Goal: Browse casually

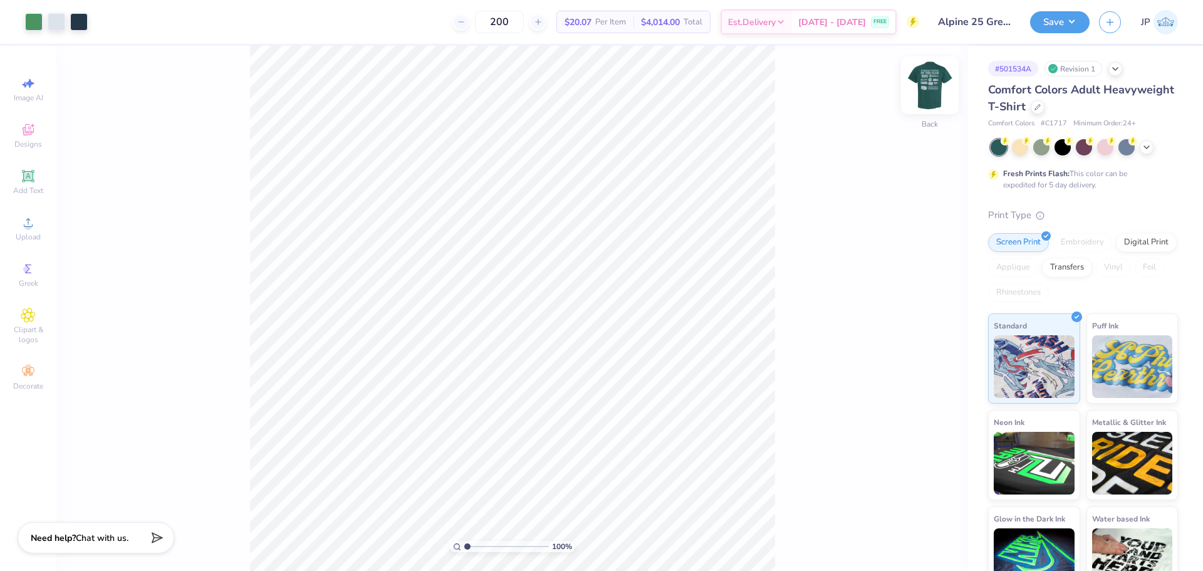
click at [930, 75] on img at bounding box center [929, 85] width 50 height 50
click at [925, 85] on img at bounding box center [929, 85] width 50 height 50
click at [30, 236] on span "Upload" at bounding box center [28, 237] width 25 height 10
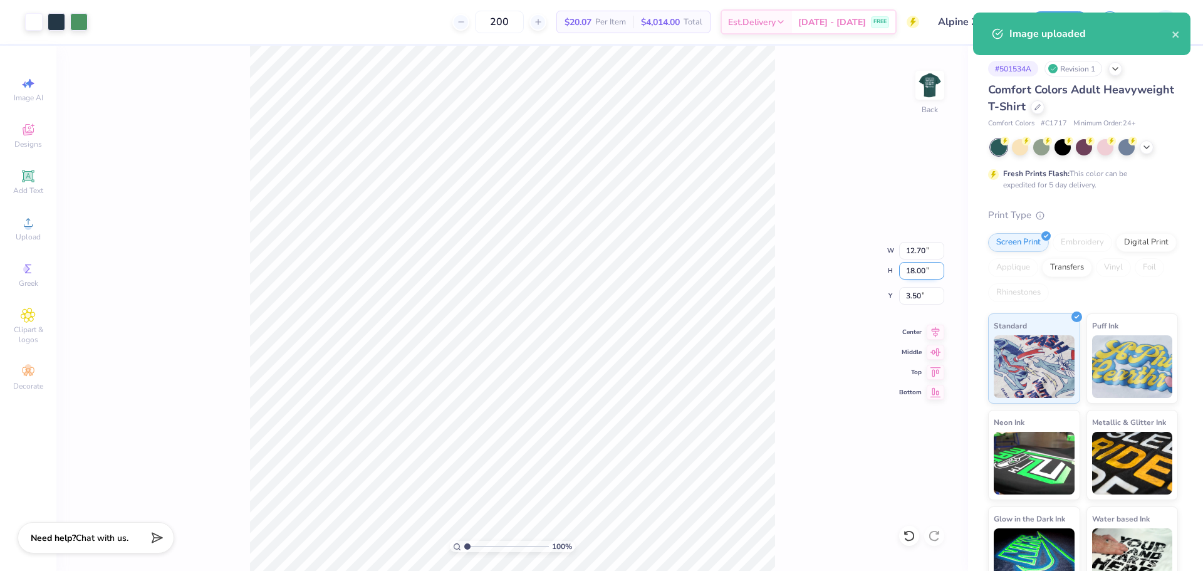
click at [914, 268] on input "18.00" at bounding box center [921, 271] width 45 height 18
type input "15"
type input "10.58"
type input "15.00"
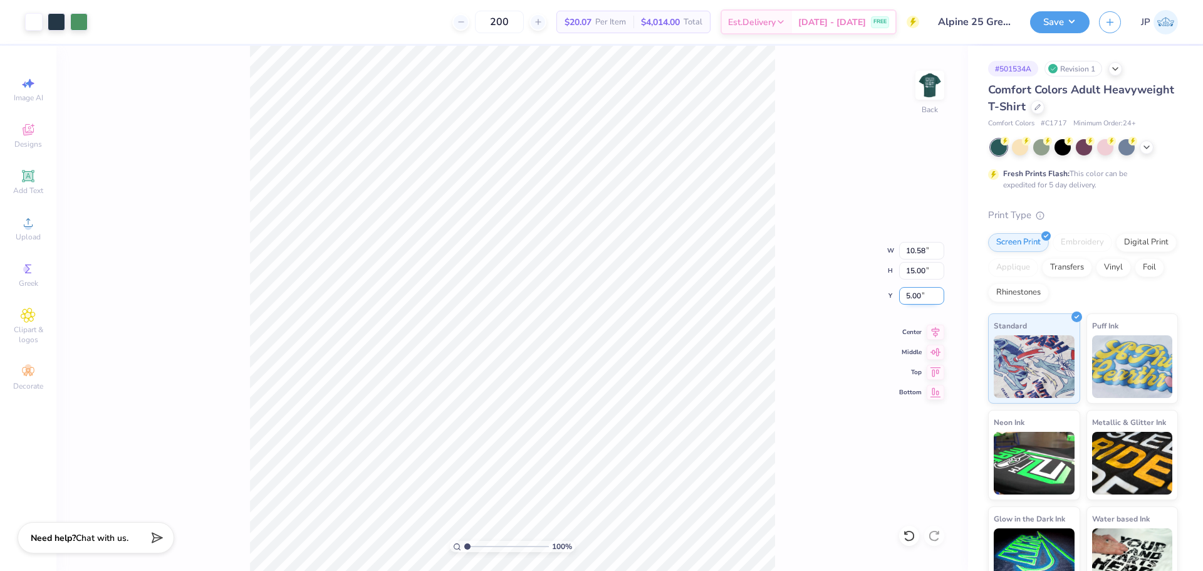
click at [918, 299] on input "5.00" at bounding box center [921, 296] width 45 height 18
type input "3.00"
click at [938, 84] on img at bounding box center [929, 85] width 50 height 50
click at [779, 130] on div "100 % Front" at bounding box center [511, 308] width 911 height 525
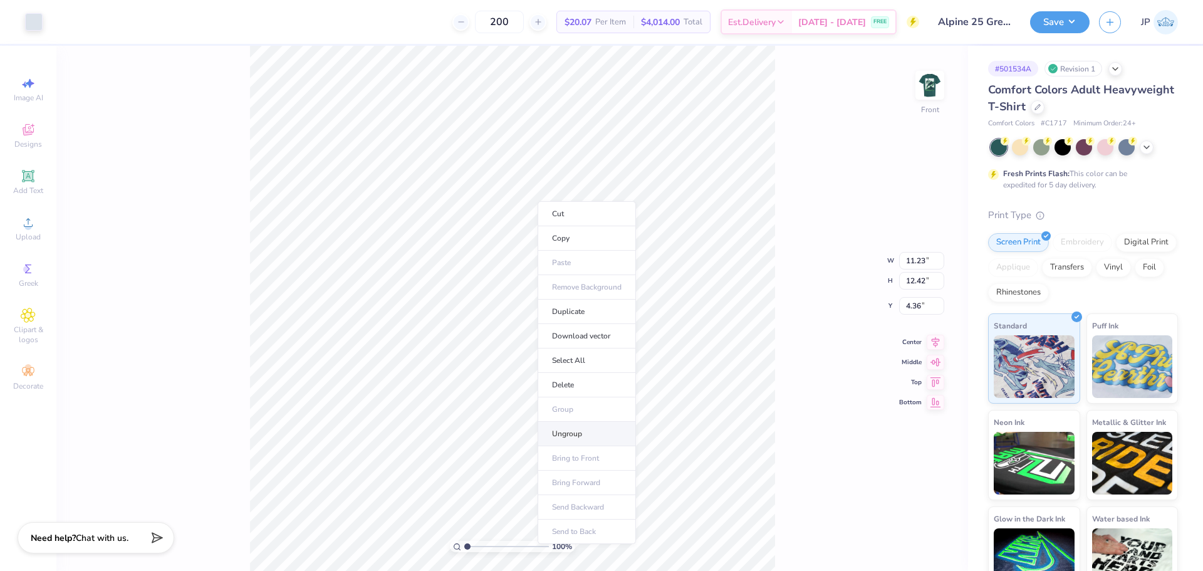
click at [584, 428] on li "Ungroup" at bounding box center [586, 434] width 98 height 24
click at [249, 48] on div "100 % Front" at bounding box center [511, 308] width 911 height 525
click at [33, 28] on div at bounding box center [34, 21] width 18 height 18
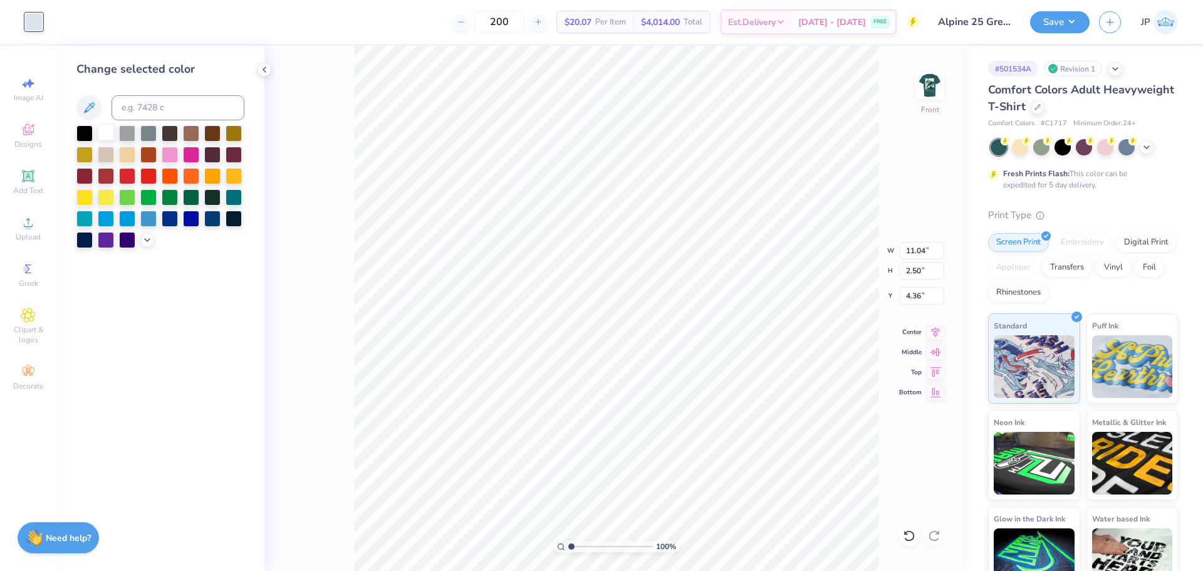
click at [103, 130] on div at bounding box center [106, 132] width 16 height 16
click at [715, 386] on li "Group" at bounding box center [727, 388] width 98 height 24
click at [22, 226] on icon at bounding box center [28, 222] width 15 height 15
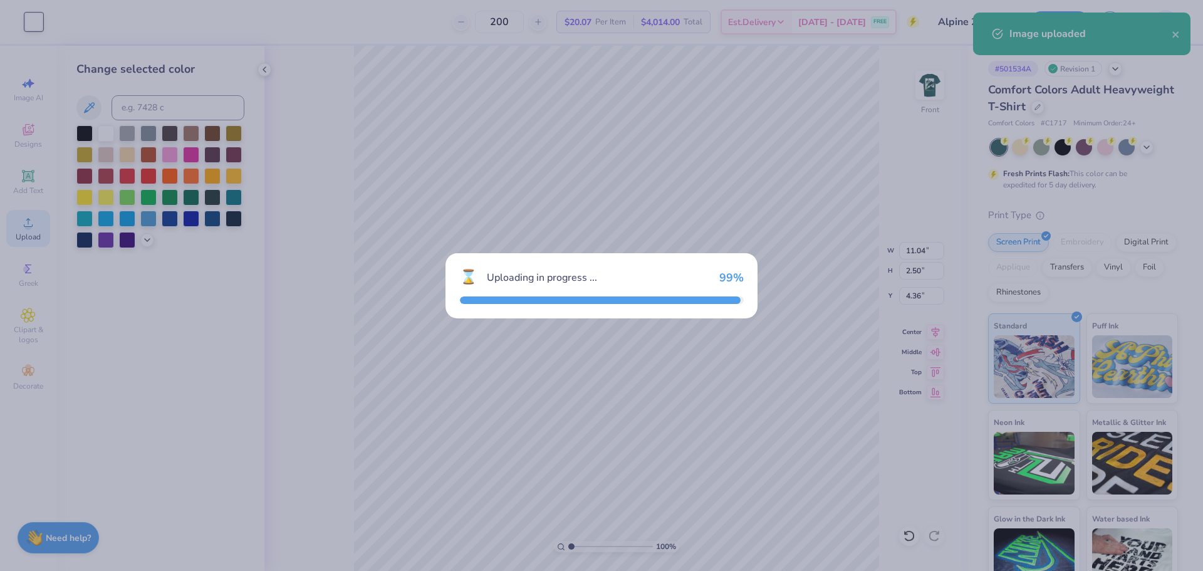
type input "14.53"
type input "12.38"
type input "7.56"
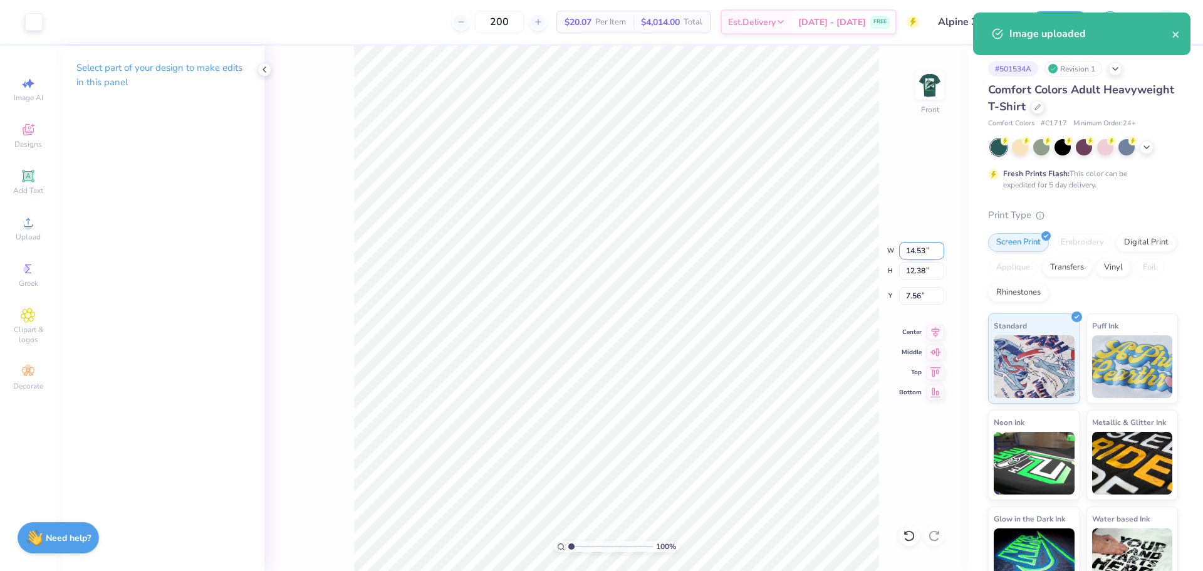
click at [913, 246] on input "14.53" at bounding box center [921, 251] width 45 height 18
type input "12.00"
type input "10.22"
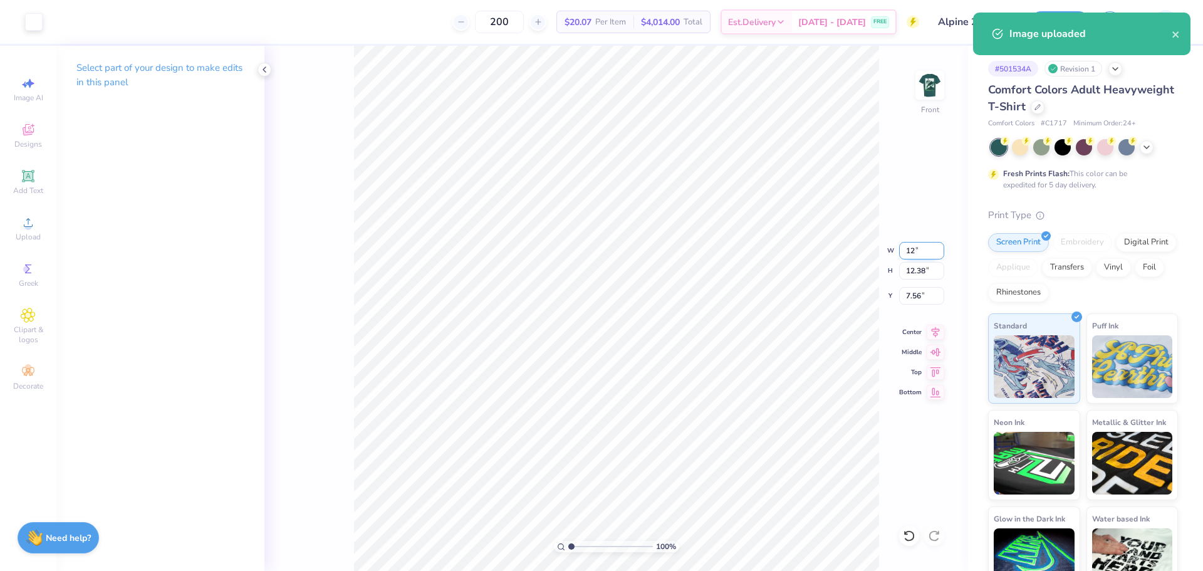
type input "8.64"
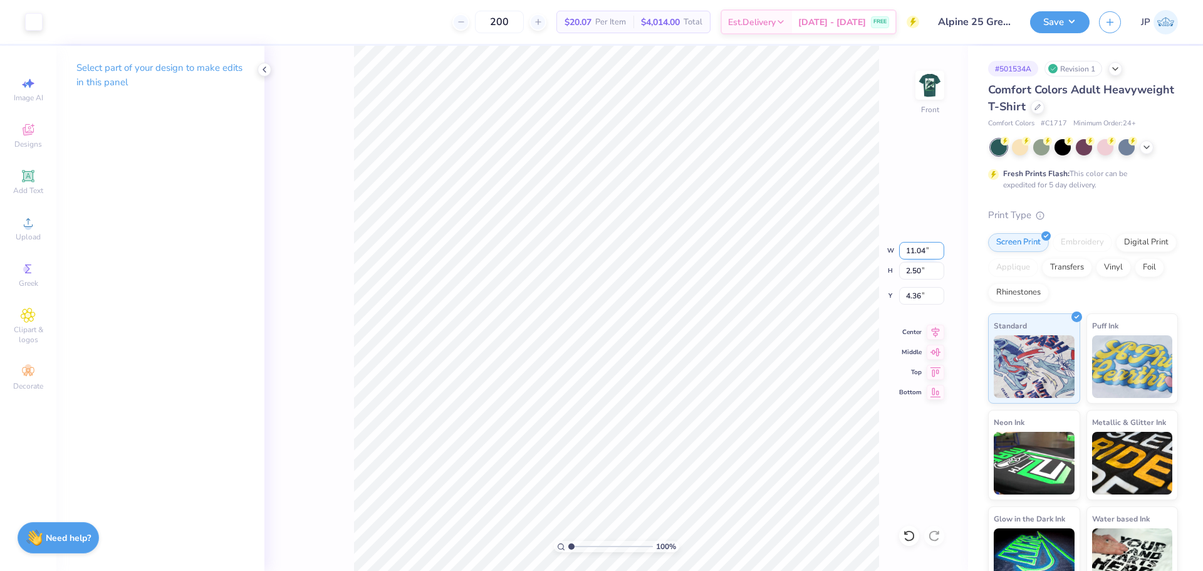
click at [909, 250] on input "11.04" at bounding box center [921, 251] width 45 height 18
type input "12.00"
type input "2.72"
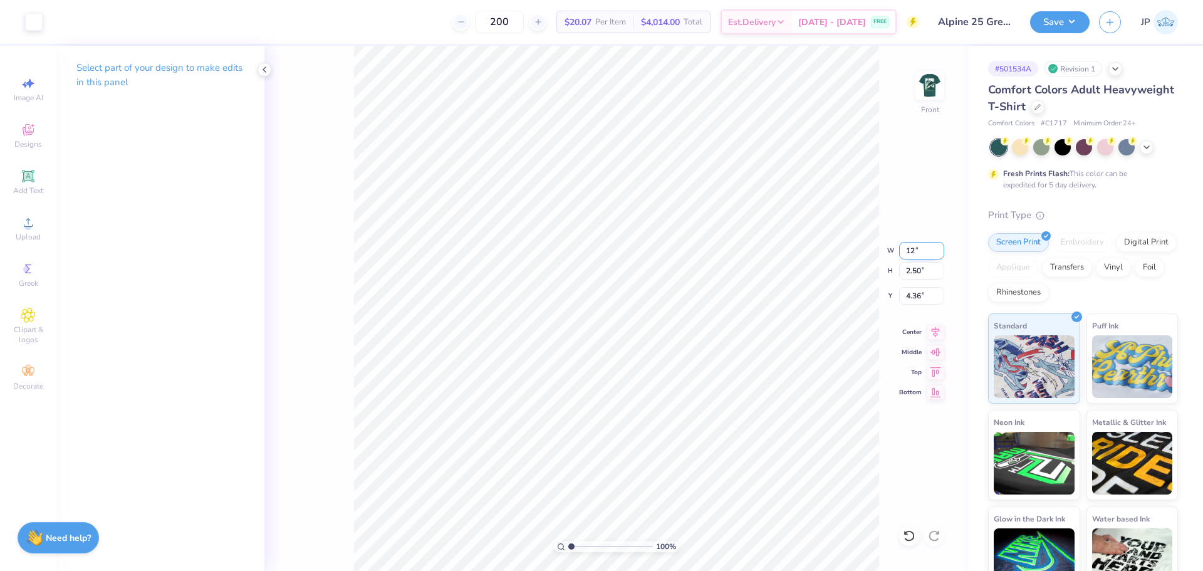
type input "4.26"
type input "7.42"
click at [933, 329] on icon at bounding box center [935, 330] width 18 height 15
click at [933, 331] on icon at bounding box center [935, 330] width 18 height 15
click at [936, 331] on icon at bounding box center [935, 330] width 18 height 15
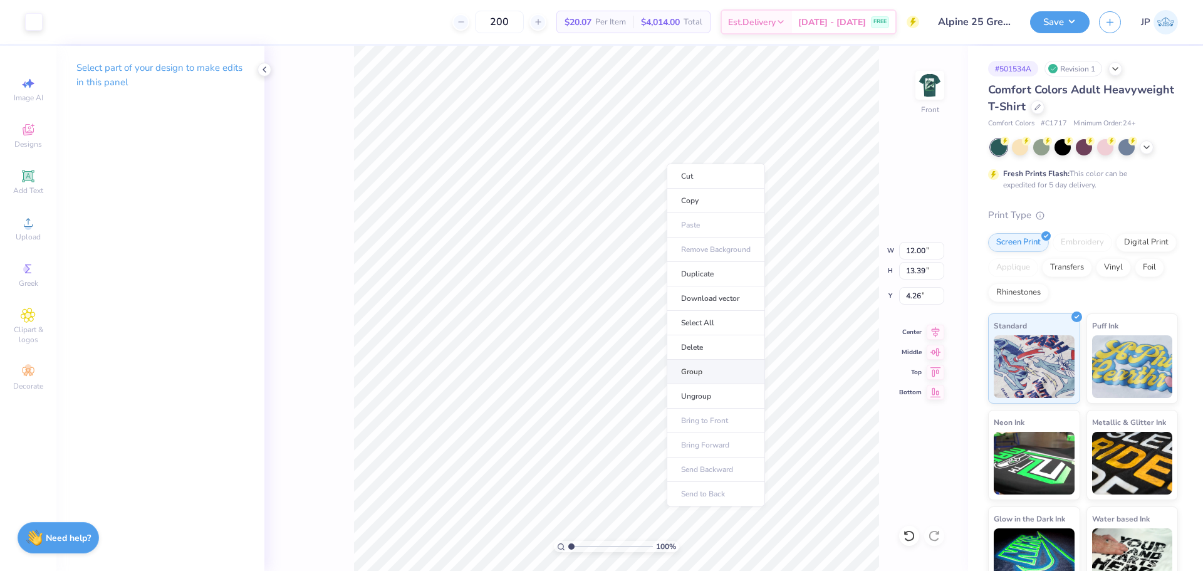
click at [702, 371] on li "Group" at bounding box center [715, 372] width 98 height 24
click at [919, 293] on input "4.26" at bounding box center [921, 296] width 45 height 18
type input "3.00"
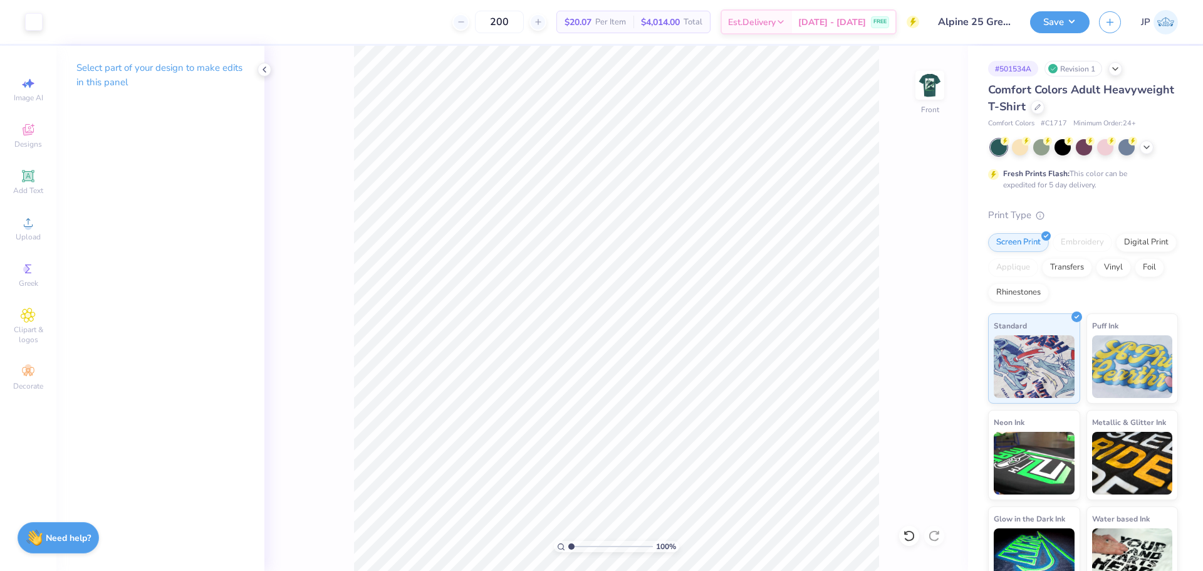
click at [316, 88] on div "100 % Front" at bounding box center [615, 308] width 703 height 525
click at [1054, 8] on div "Save JP" at bounding box center [1116, 22] width 173 height 44
click at [1064, 22] on button "Save" at bounding box center [1060, 20] width 60 height 22
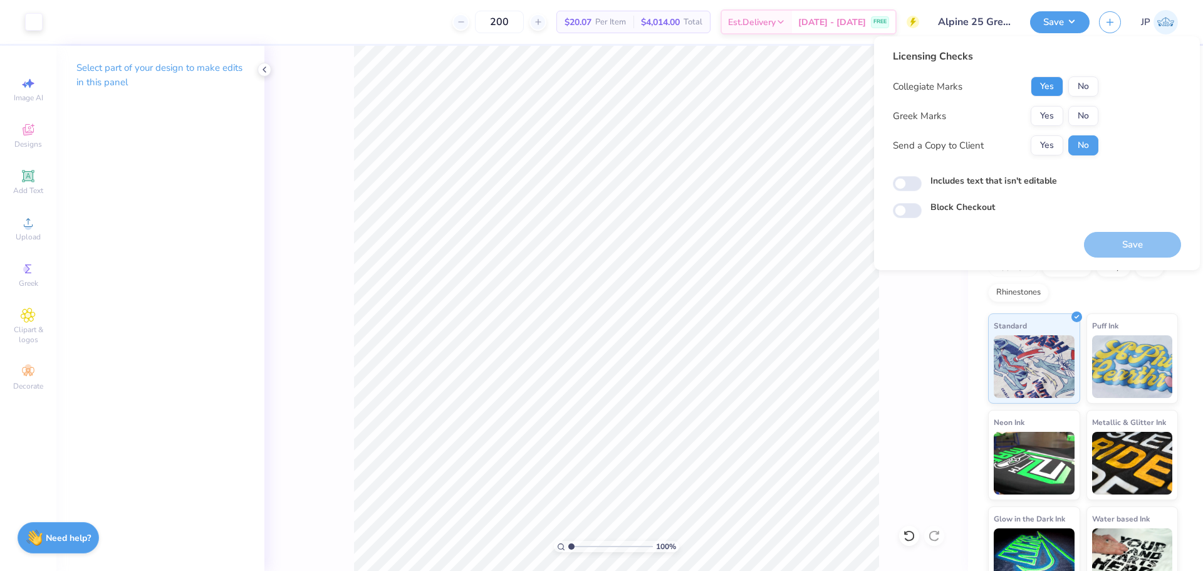
click at [1042, 82] on button "Yes" at bounding box center [1046, 86] width 33 height 20
drag, startPoint x: 1069, startPoint y: 102, endPoint x: 1082, endPoint y: 113, distance: 17.3
click at [1082, 113] on button "No" at bounding box center [1083, 116] width 30 height 20
click at [1153, 236] on button "Save" at bounding box center [1132, 245] width 97 height 26
